Goal: Task Accomplishment & Management: Manage account settings

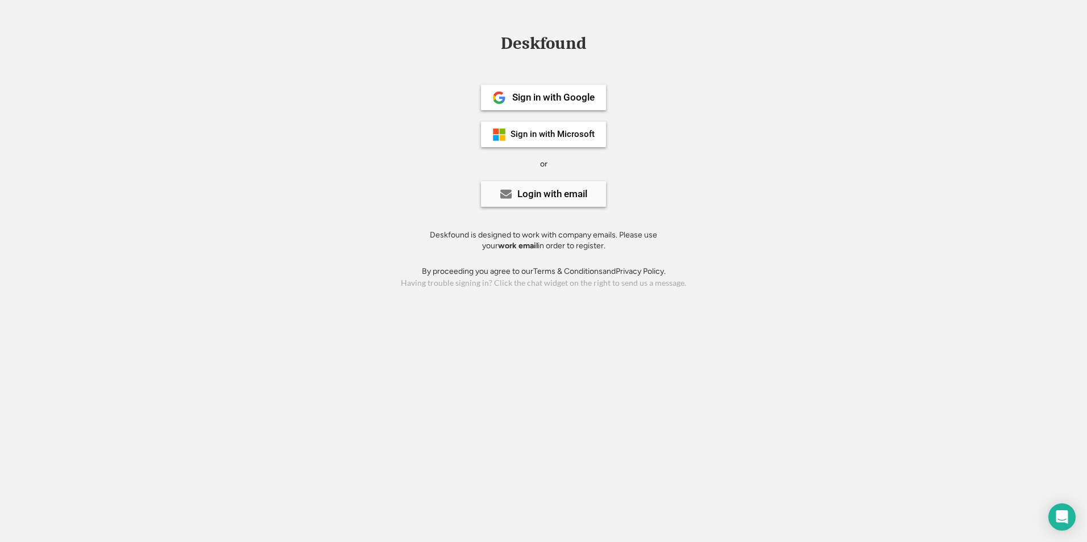
click at [514, 193] on div "Login with email" at bounding box center [543, 194] width 125 height 26
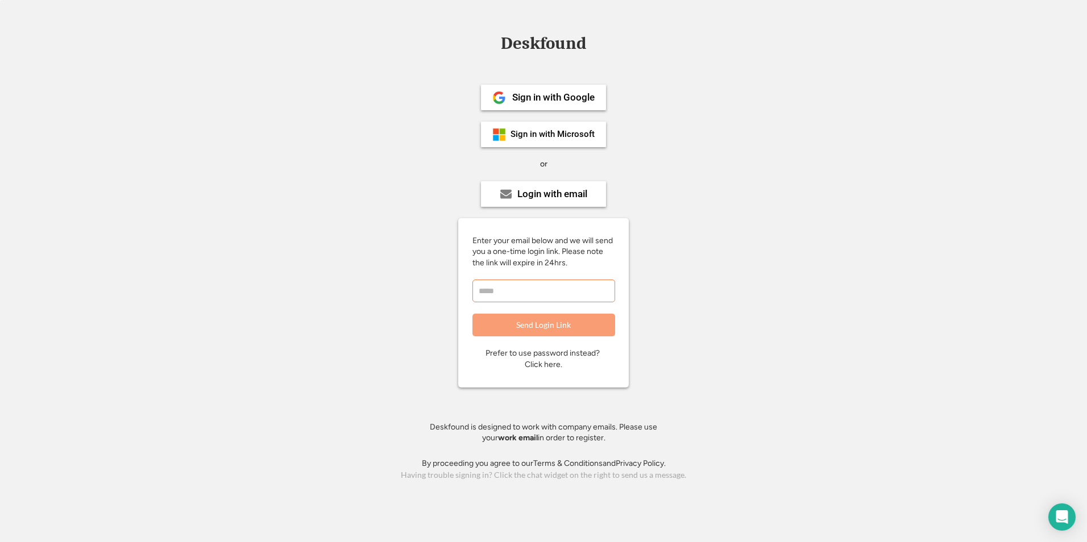
click at [556, 290] on input "email" at bounding box center [543, 291] width 143 height 23
type input "**********"
click at [552, 326] on button "Send Login Link" at bounding box center [543, 325] width 143 height 23
